Goal: Task Accomplishment & Management: Use online tool/utility

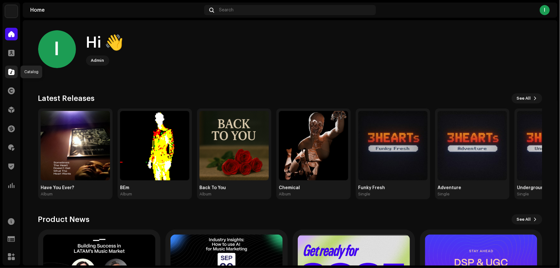
click at [9, 69] on span at bounding box center [11, 71] width 6 height 5
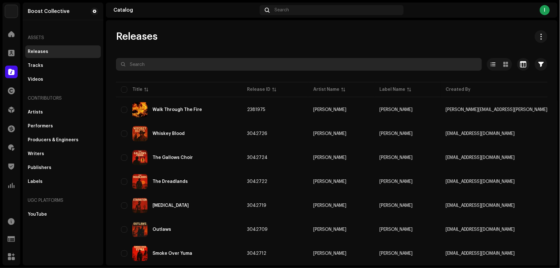
click at [184, 64] on input "text" at bounding box center [299, 64] width 366 height 13
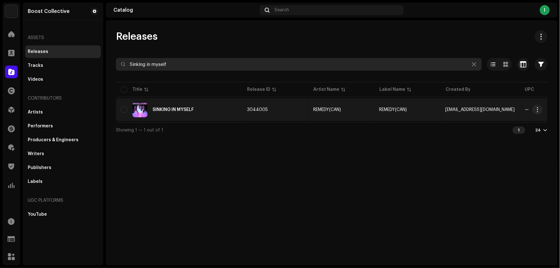
type input "Sinking in myself"
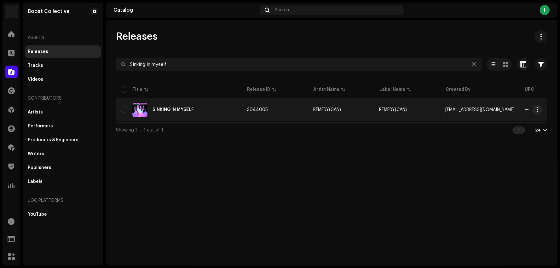
click at [229, 111] on div "SINKING IN MYSELF" at bounding box center [179, 109] width 116 height 15
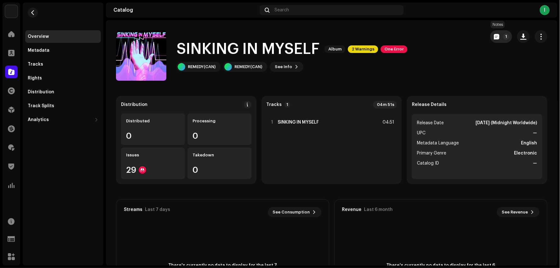
click at [503, 37] on p-badge "1" at bounding box center [506, 36] width 6 height 6
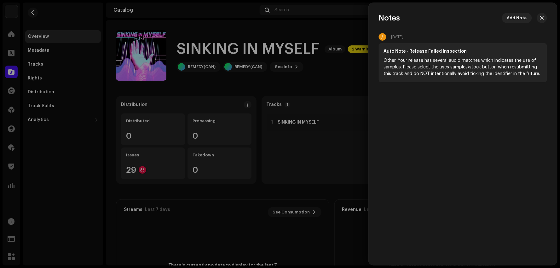
click at [54, 44] on div at bounding box center [280, 134] width 560 height 268
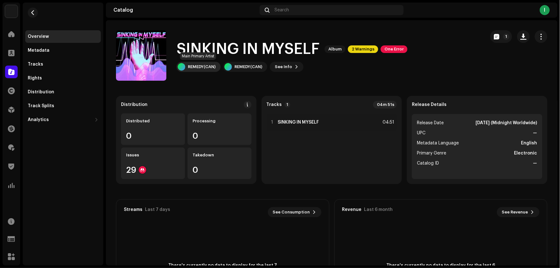
click at [210, 66] on div "REMEDY(CAN)" at bounding box center [202, 66] width 28 height 5
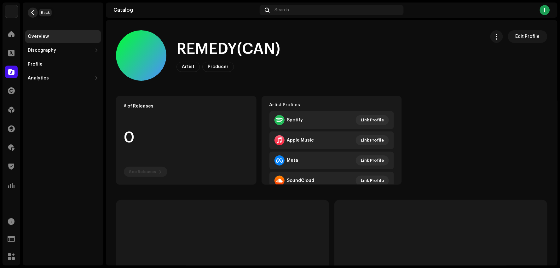
click at [35, 8] on button "button" at bounding box center [33, 13] width 10 height 10
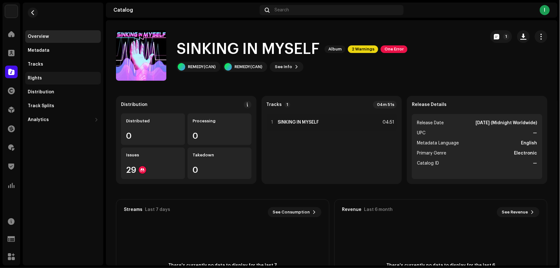
click at [43, 76] on div "Rights" at bounding box center [63, 78] width 71 height 5
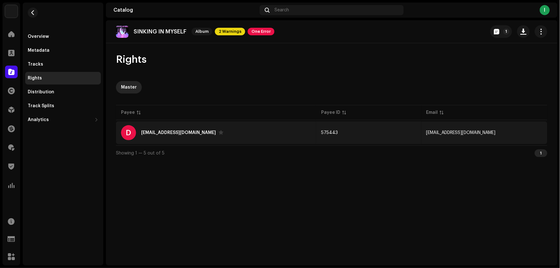
click at [202, 131] on div "D [EMAIL_ADDRESS][DOMAIN_NAME]" at bounding box center [216, 132] width 190 height 15
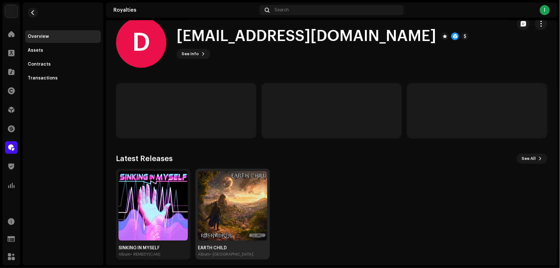
scroll to position [17, 0]
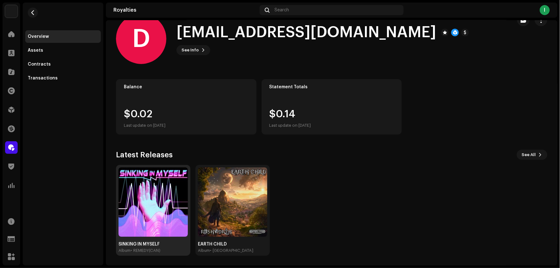
click at [150, 191] on img at bounding box center [152, 201] width 69 height 69
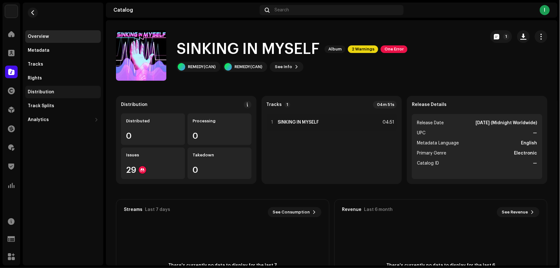
click at [51, 88] on div "Distribution" at bounding box center [63, 92] width 76 height 13
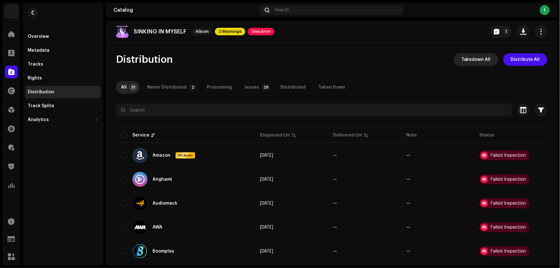
click at [482, 59] on span "Takedown All" at bounding box center [475, 59] width 29 height 13
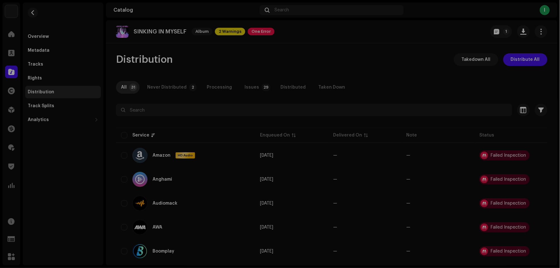
click at [376, 64] on div "Not Eligible For Takedown The selected services are not eligible for takedown o…" at bounding box center [280, 134] width 560 height 268
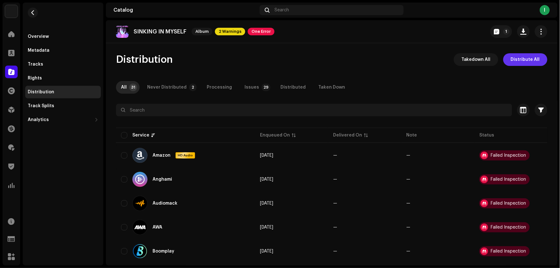
click at [518, 59] on span "Distribute All" at bounding box center [524, 59] width 29 height 13
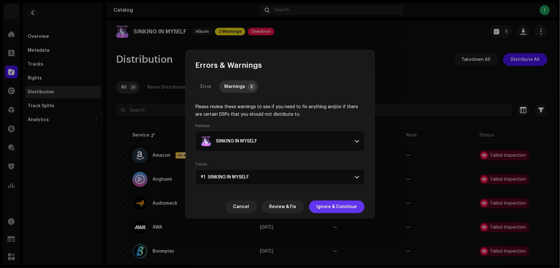
click at [355, 204] on span "Ignore & Continue" at bounding box center [336, 206] width 40 height 13
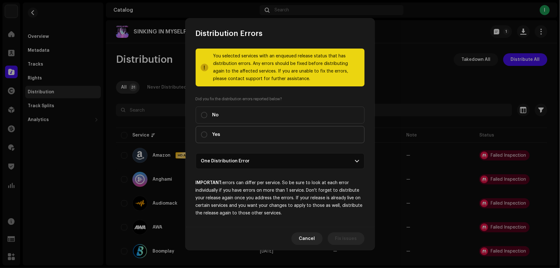
click at [246, 134] on label "Yes" at bounding box center [280, 134] width 169 height 17
click at [207, 134] on input "Yes" at bounding box center [204, 134] width 6 height 6
radio input "true"
click at [347, 241] on span "Distribute" at bounding box center [345, 238] width 22 height 13
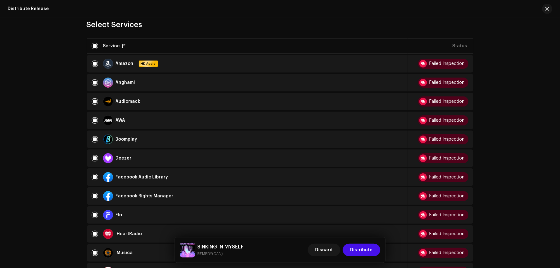
scroll to position [175, 0]
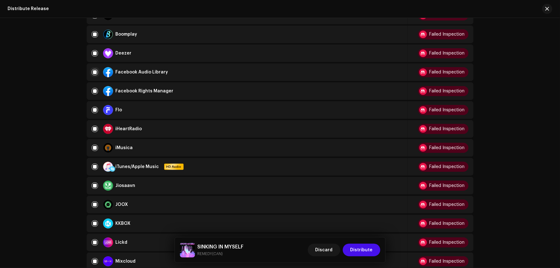
click at [92, 71] on input "checkbox" at bounding box center [95, 72] width 6 height 6
checkbox input "false"
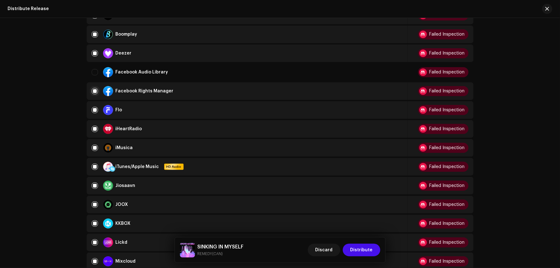
click at [92, 88] on input "Row Selected" at bounding box center [95, 91] width 6 height 6
checkbox input "false"
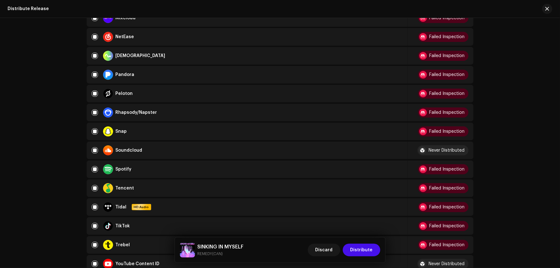
scroll to position [420, 0]
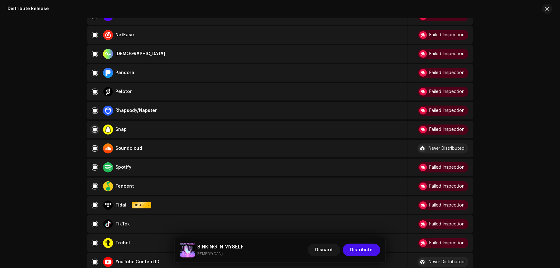
click at [94, 126] on input "Row Selected" at bounding box center [95, 129] width 6 height 6
checkbox input "false"
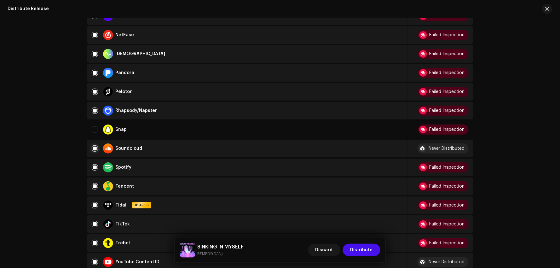
click at [93, 145] on input "Row Selected" at bounding box center [95, 148] width 6 height 6
checkbox input "false"
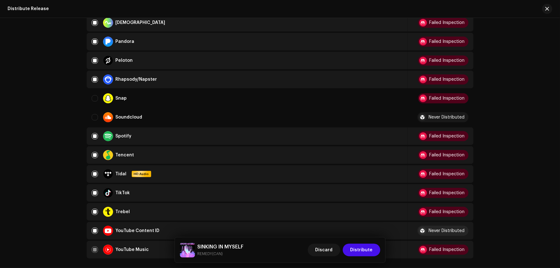
scroll to position [490, 0]
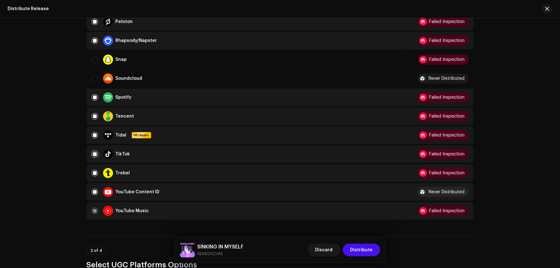
click at [95, 151] on input "Row Selected" at bounding box center [95, 154] width 6 height 6
checkbox input "false"
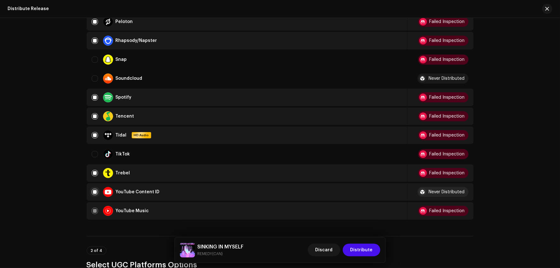
click at [94, 189] on input "Row Selected" at bounding box center [95, 192] width 6 height 6
checkbox input "false"
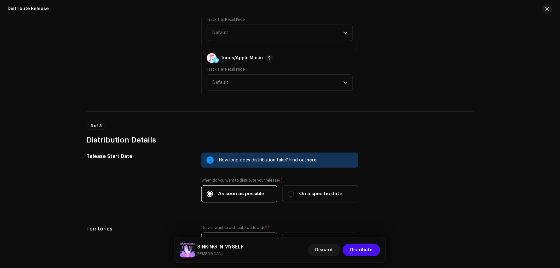
scroll to position [812, 0]
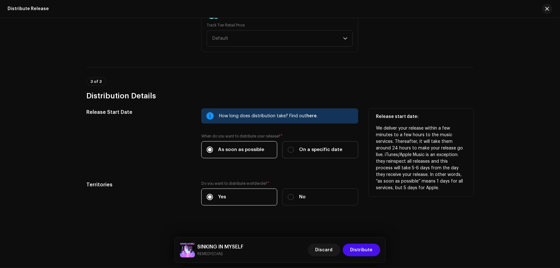
click at [314, 149] on label "On a specific date" at bounding box center [320, 149] width 76 height 17
click at [294, 149] on input "On a specific date" at bounding box center [291, 149] width 6 height 6
radio input "true"
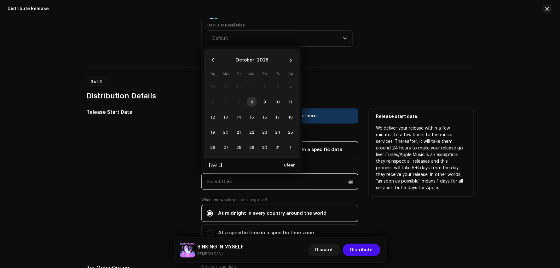
click at [299, 174] on input "text" at bounding box center [279, 181] width 157 height 16
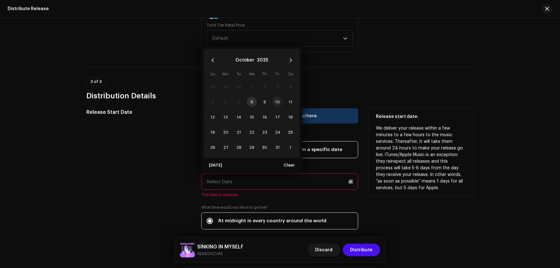
click at [278, 97] on span "10" at bounding box center [277, 102] width 10 height 10
type input "[DATE]"
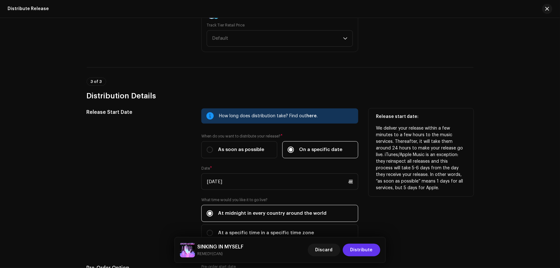
click at [360, 248] on span "Distribute" at bounding box center [361, 249] width 22 height 13
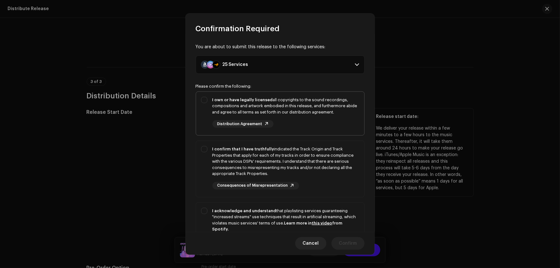
click at [299, 123] on div "I own or have legally licensed all copyrights to the sound recordings, composit…" at bounding box center [285, 112] width 147 height 31
checkbox input "true"
click at [316, 185] on div "I confirm that I have truthfully indicated the Track Origin and Track Propertie…" at bounding box center [285, 167] width 147 height 43
checkbox input "true"
click at [320, 210] on div "I acknowledge and understand that playlisting services guaranteeing "increased …" at bounding box center [285, 220] width 147 height 25
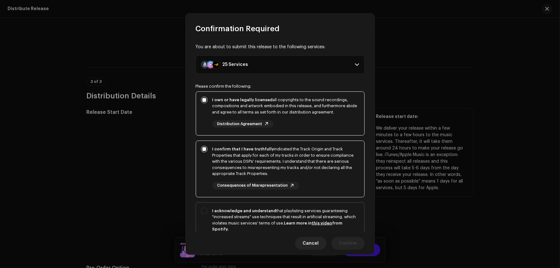
checkbox input "true"
click at [351, 240] on span "Confirm" at bounding box center [348, 243] width 18 height 13
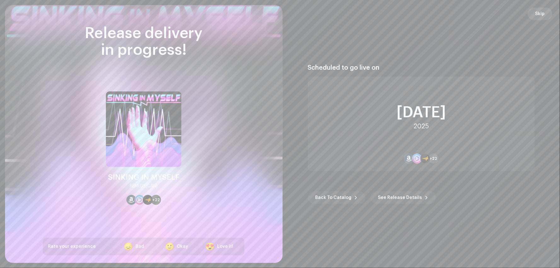
click at [543, 13] on span "Skip" at bounding box center [539, 14] width 9 height 13
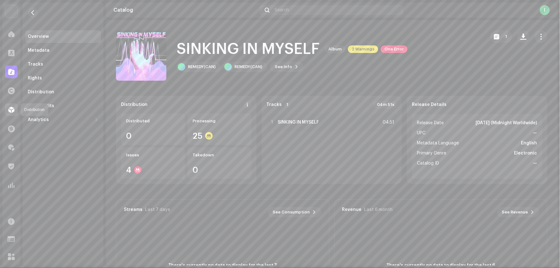
click at [14, 109] on div at bounding box center [11, 109] width 13 height 13
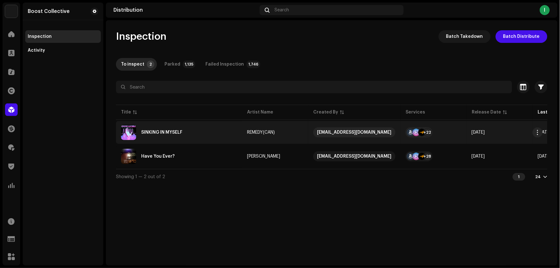
click at [218, 134] on div "SINKING IN MYSELF" at bounding box center [179, 132] width 116 height 15
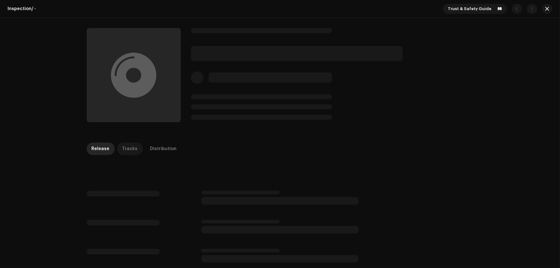
click at [123, 148] on div "Tracks" at bounding box center [129, 148] width 15 height 13
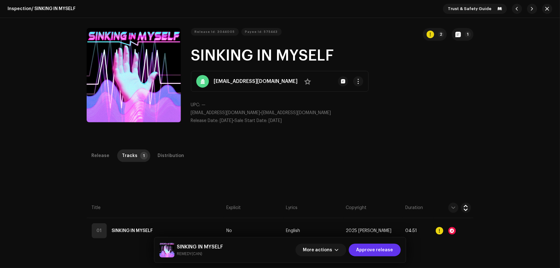
click at [387, 251] on span "Approve release" at bounding box center [374, 249] width 37 height 13
